Goal: Find specific page/section: Find specific page/section

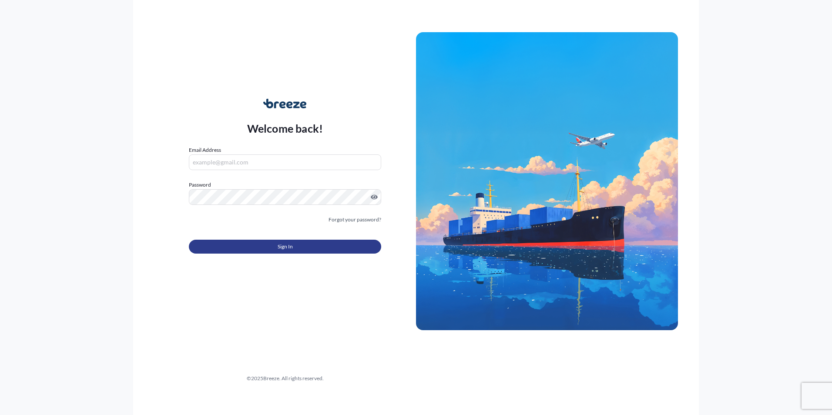
type input "[PERSON_NAME][EMAIL_ADDRESS][PERSON_NAME][DOMAIN_NAME]"
click at [295, 248] on button "Sign In" at bounding box center [285, 247] width 192 height 14
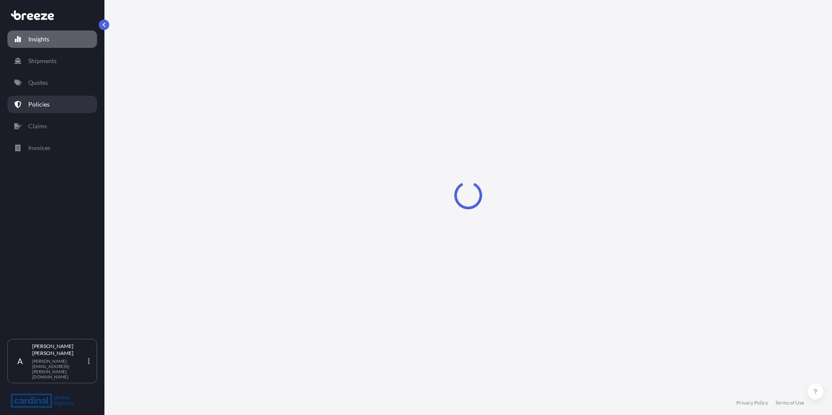
select select "2025"
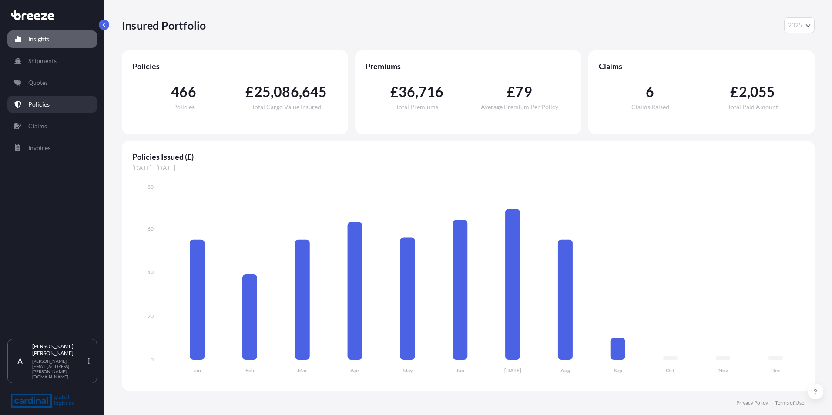
click at [39, 103] on p "Policies" at bounding box center [38, 104] width 21 height 9
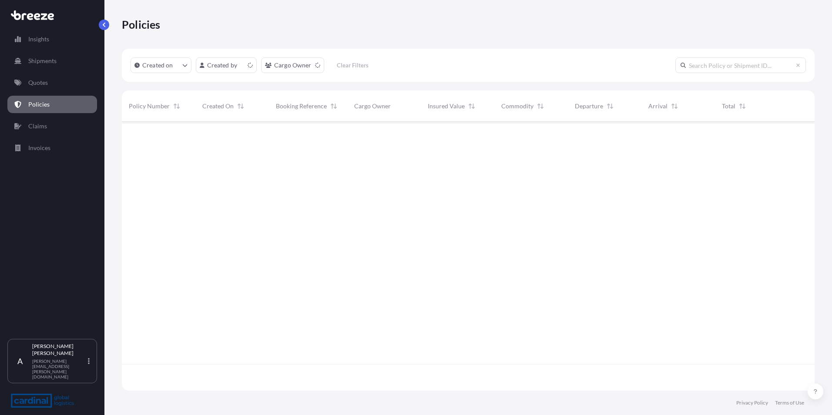
scroll to position [267, 686]
click at [231, 67] on html "Insights Shipments Quotes Policies Claims Invoices A [PERSON_NAME] [PERSON_NAME…" at bounding box center [416, 207] width 832 height 415
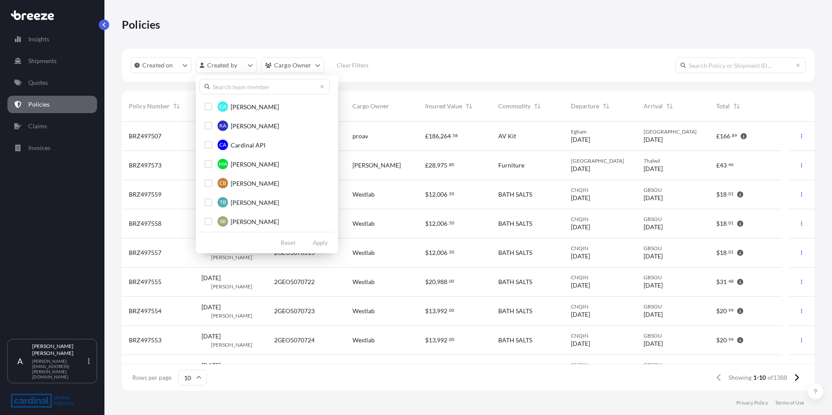
click at [228, 90] on input "text" at bounding box center [264, 87] width 130 height 16
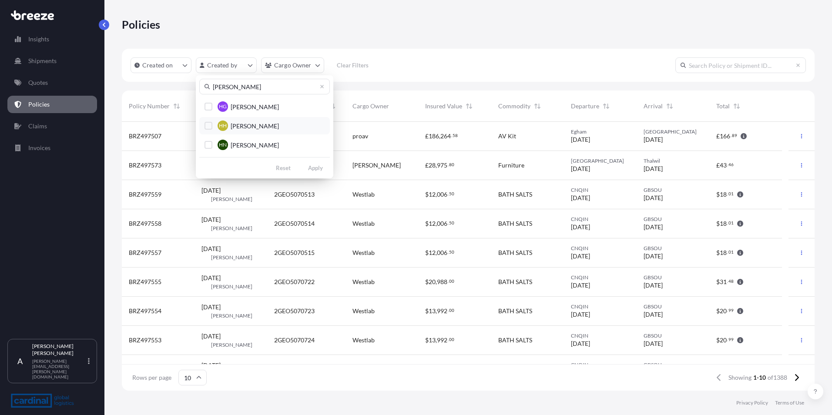
type input "[PERSON_NAME]"
click at [207, 125] on div "Select Option" at bounding box center [208, 126] width 8 height 8
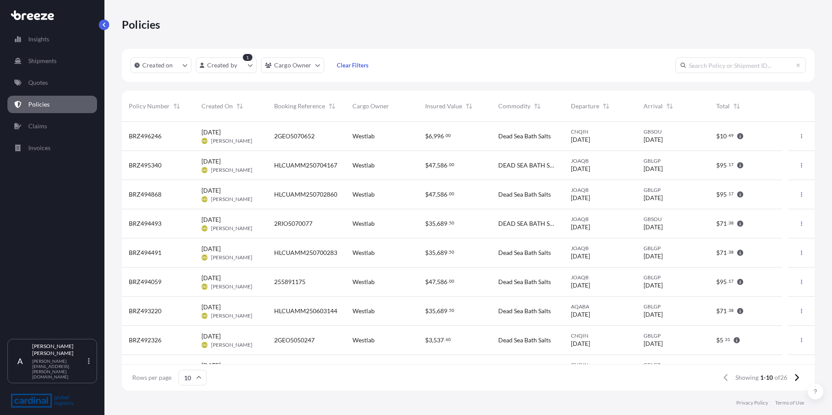
click at [317, 166] on span "HLCUAMM250704167" at bounding box center [305, 165] width 63 height 9
